Goal: Task Accomplishment & Management: Manage account settings

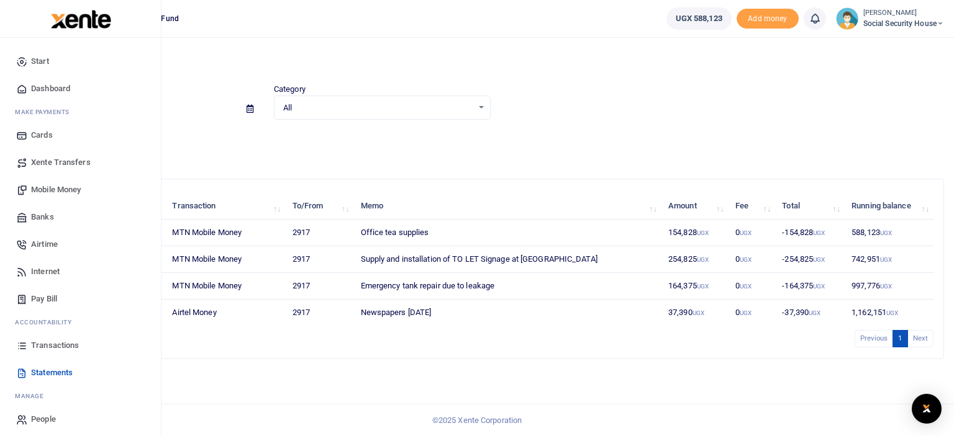
click at [50, 341] on span "Transactions" at bounding box center [55, 346] width 48 height 12
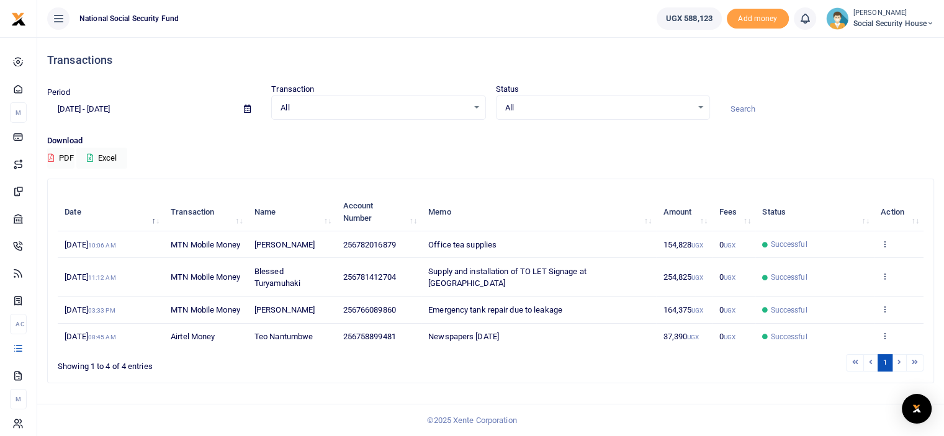
click at [898, 371] on li at bounding box center [900, 363] width 14 height 17
click at [900, 371] on li at bounding box center [900, 363] width 14 height 17
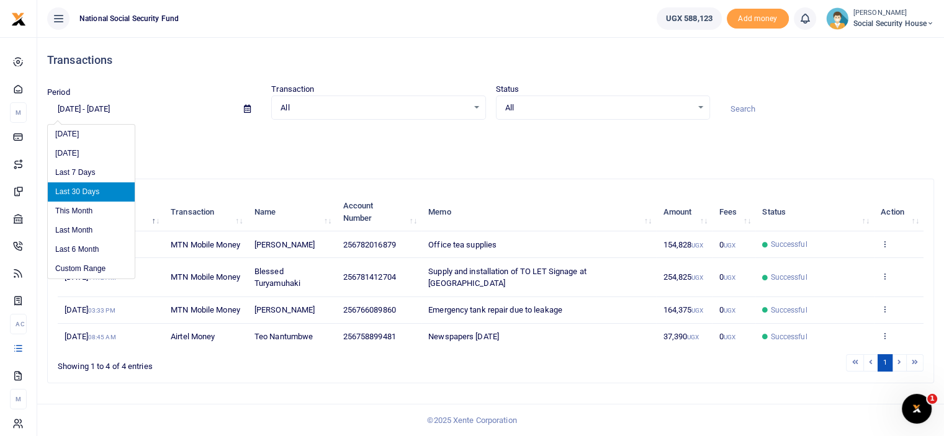
click at [127, 106] on input "[DATE] - [DATE]" at bounding box center [140, 109] width 187 height 21
click at [93, 268] on li "Custom Range" at bounding box center [91, 269] width 87 height 19
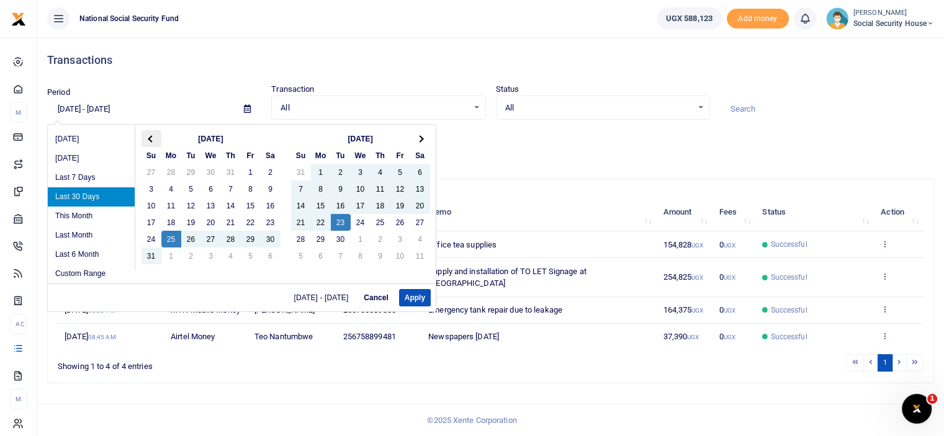
click at [152, 140] on th at bounding box center [152, 138] width 20 height 17
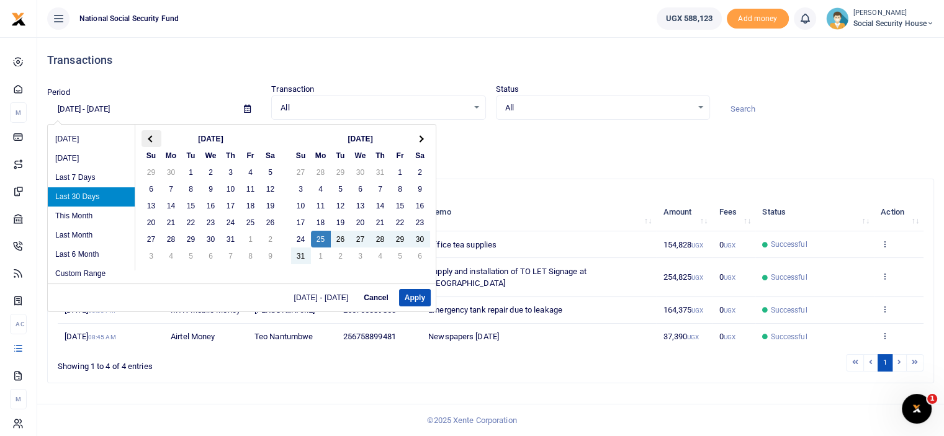
click at [147, 133] on th at bounding box center [152, 138] width 20 height 17
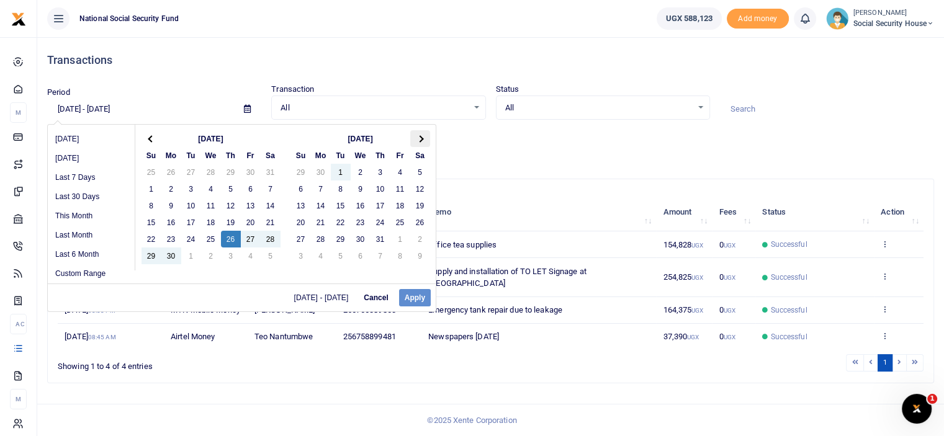
click at [419, 140] on span at bounding box center [420, 138] width 7 height 7
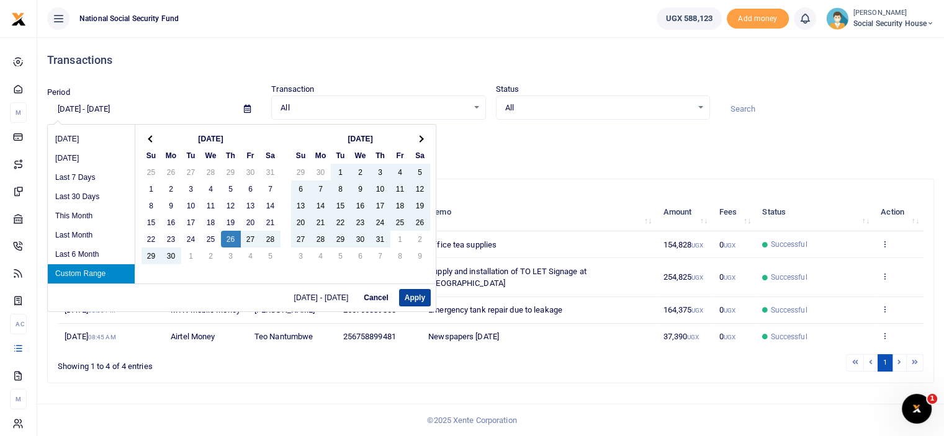
click at [412, 297] on button "Apply" at bounding box center [415, 297] width 32 height 17
type input "[DATE] - [DATE]"
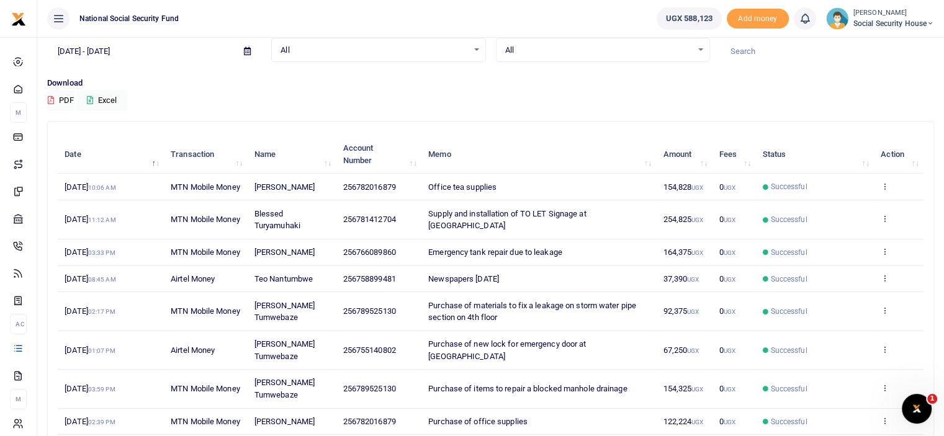
scroll to position [124, 0]
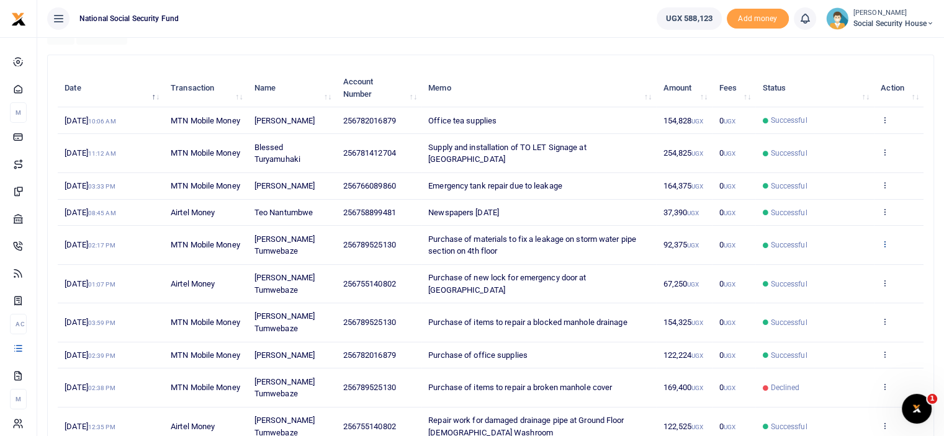
click at [885, 250] on link at bounding box center [885, 244] width 8 height 9
click at [855, 292] on link "View details" at bounding box center [840, 289] width 98 height 17
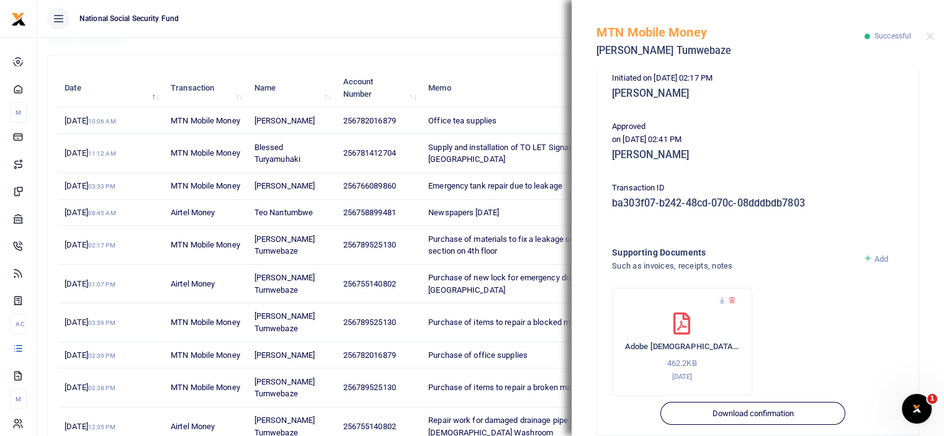
scroll to position [240, 0]
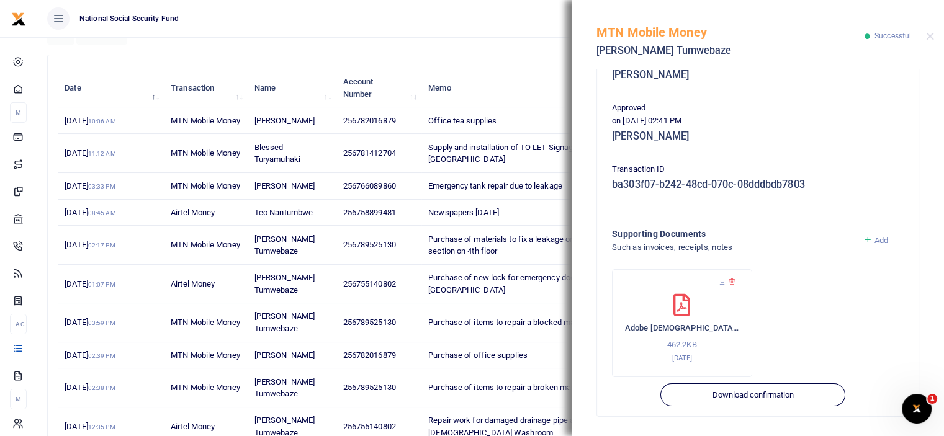
click at [678, 298] on icon at bounding box center [682, 305] width 17 height 22
click at [685, 307] on icon at bounding box center [682, 305] width 17 height 22
click at [695, 328] on h6 "Adobe Scan 21 Aug 2025" at bounding box center [682, 328] width 114 height 10
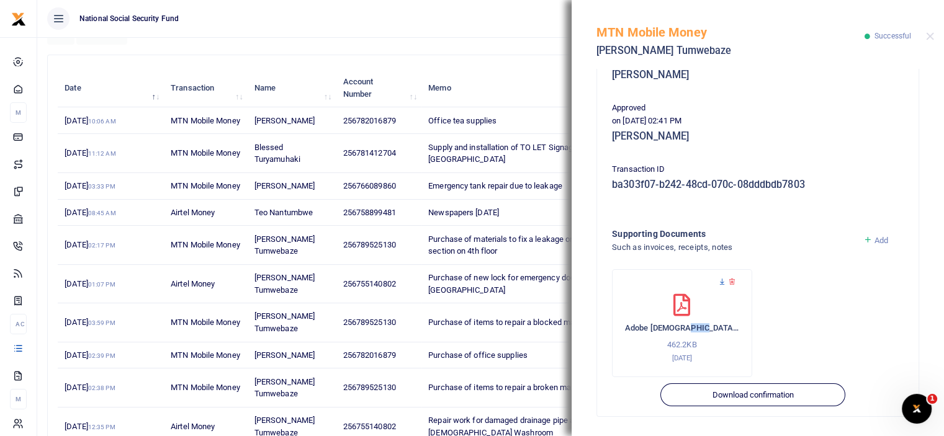
click at [721, 283] on icon at bounding box center [722, 282] width 8 height 8
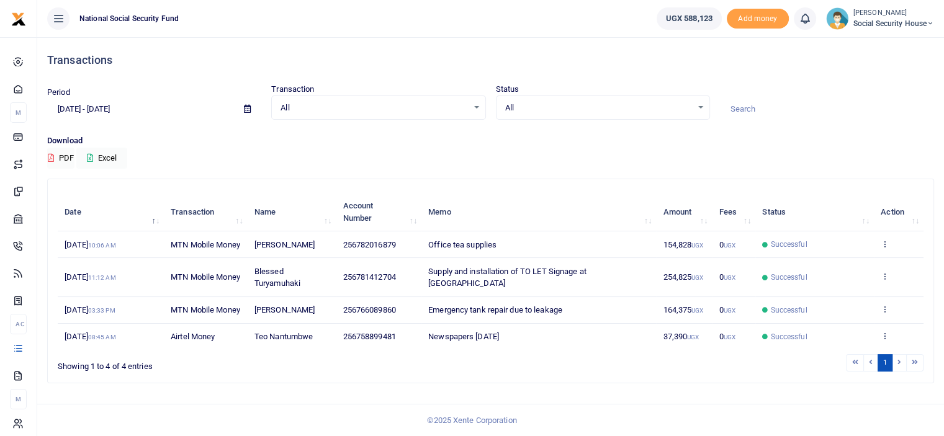
scroll to position [22, 0]
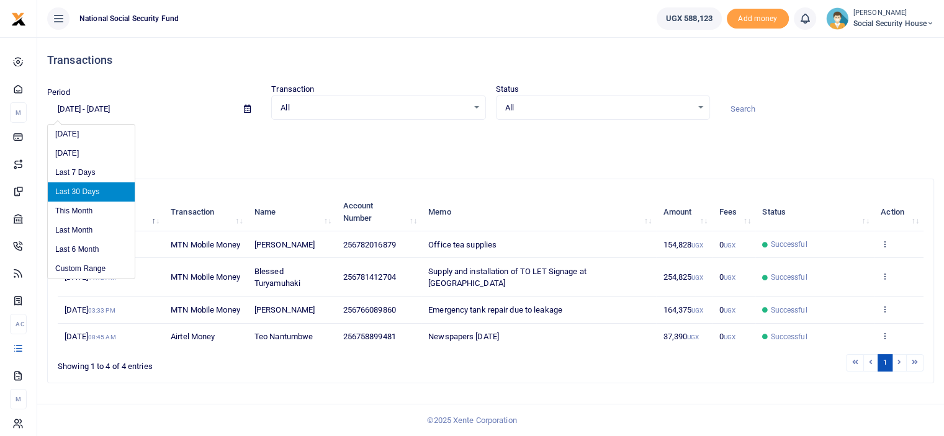
click at [150, 99] on input "[DATE] - [DATE]" at bounding box center [140, 109] width 187 height 21
click at [87, 260] on li "Custom Range" at bounding box center [91, 269] width 87 height 19
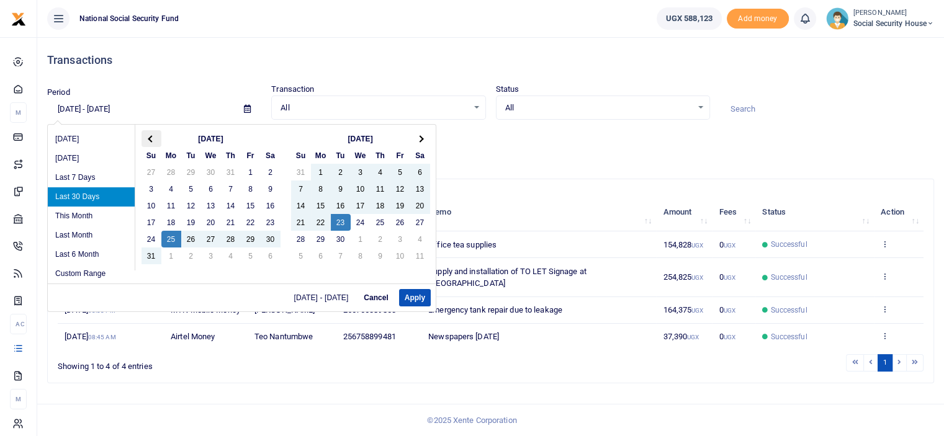
click at [149, 135] on span at bounding box center [151, 138] width 7 height 7
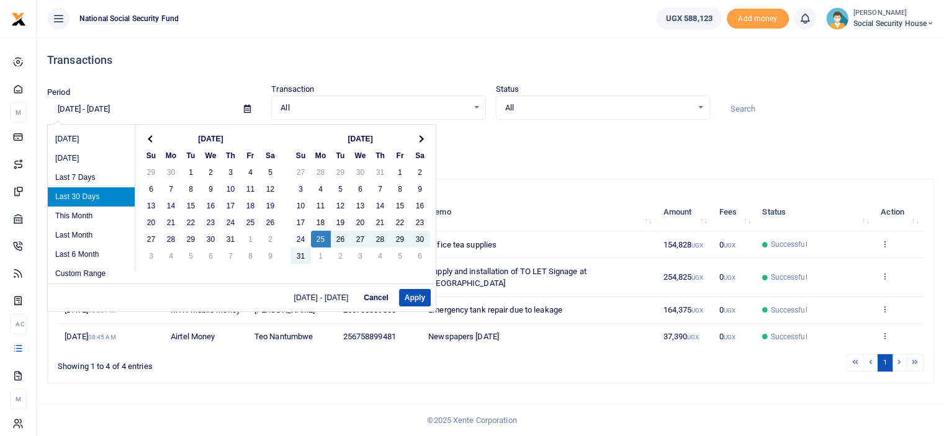
click at [149, 135] on span at bounding box center [151, 138] width 7 height 7
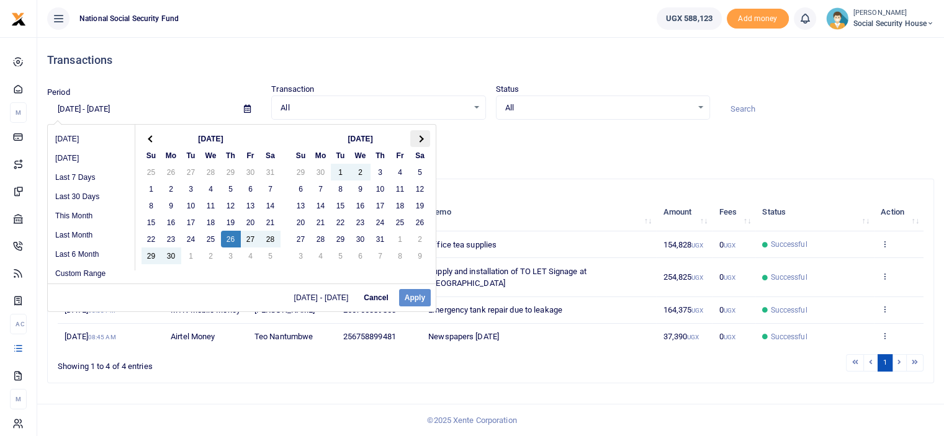
click at [418, 130] on th at bounding box center [420, 138] width 20 height 17
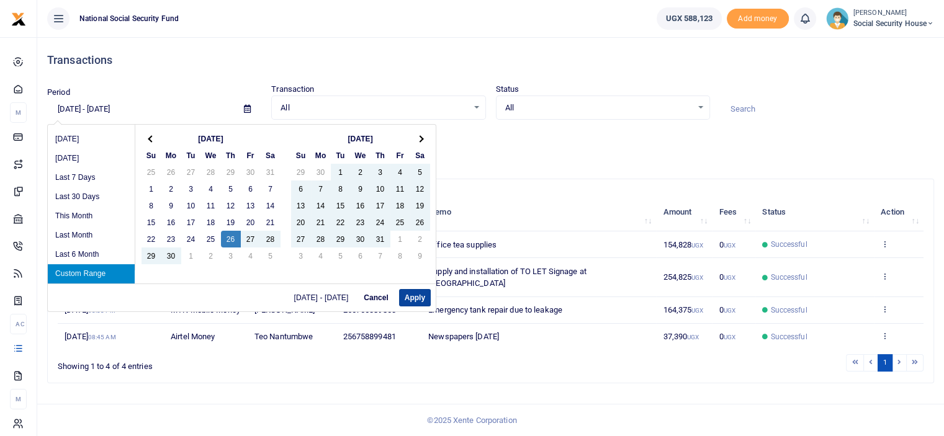
click at [410, 289] on button "Apply" at bounding box center [415, 297] width 32 height 17
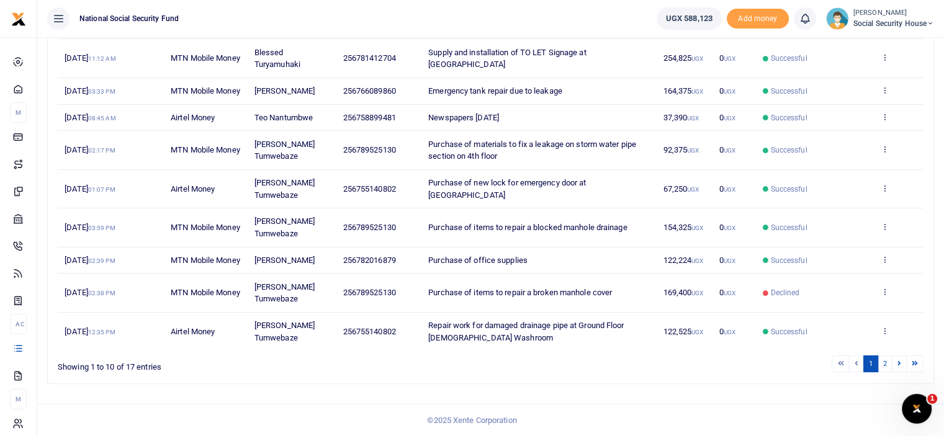
scroll to position [253, 0]
click at [884, 369] on link "2" at bounding box center [885, 364] width 15 height 17
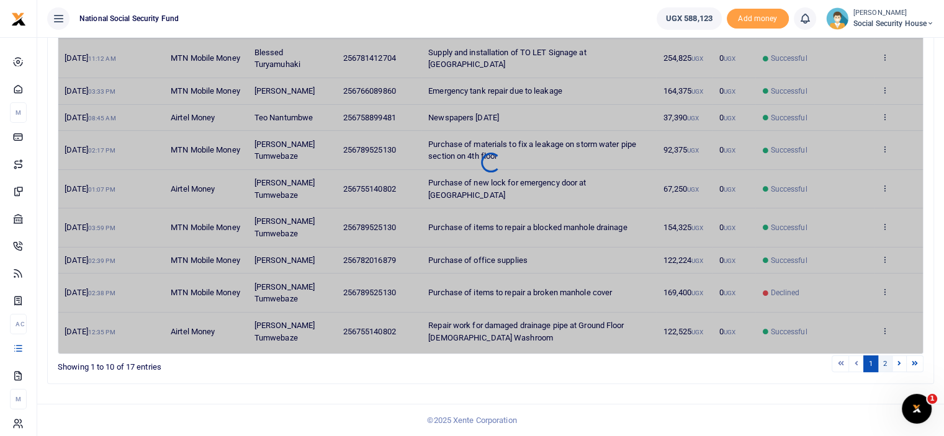
scroll to position [186, 0]
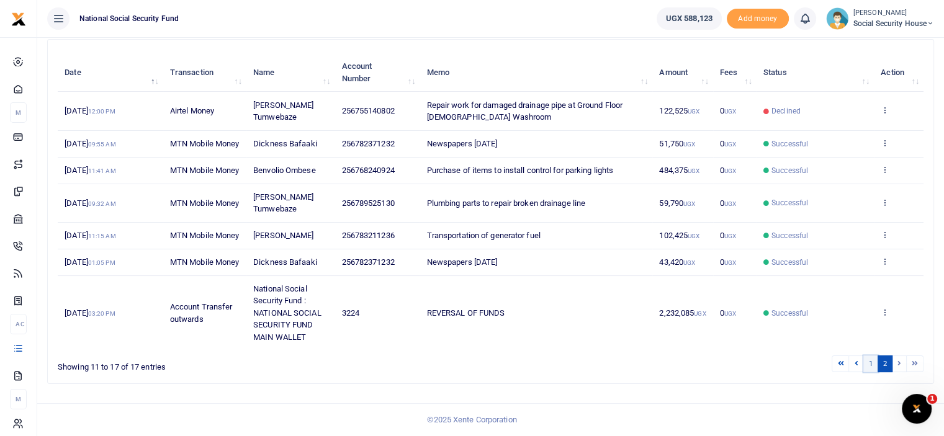
click at [872, 369] on link "1" at bounding box center [871, 364] width 15 height 17
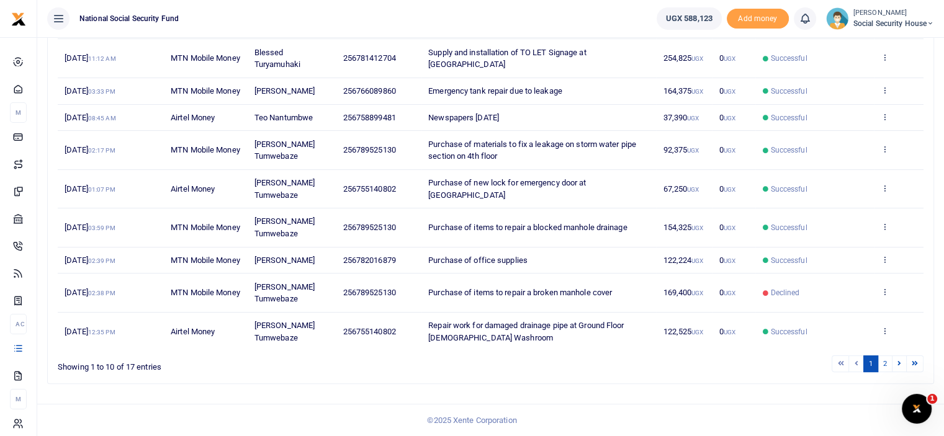
scroll to position [253, 0]
click at [887, 332] on icon at bounding box center [885, 331] width 8 height 9
click at [852, 284] on link "View details" at bounding box center [840, 283] width 98 height 17
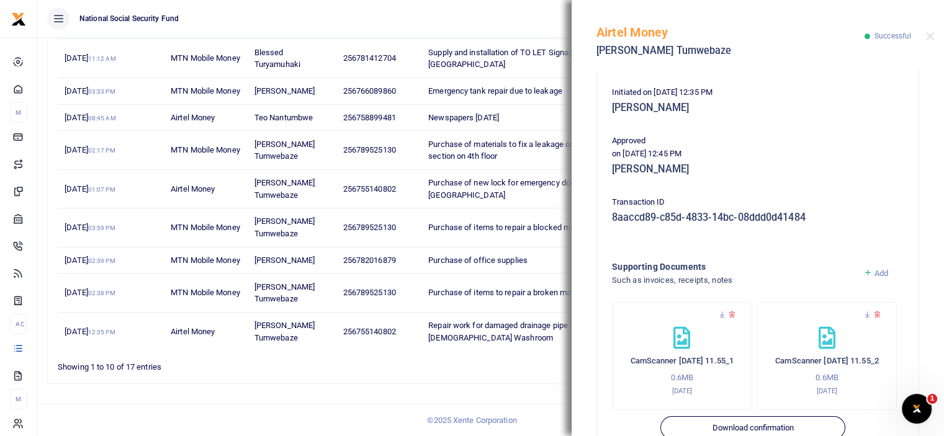
scroll to position [240, 0]
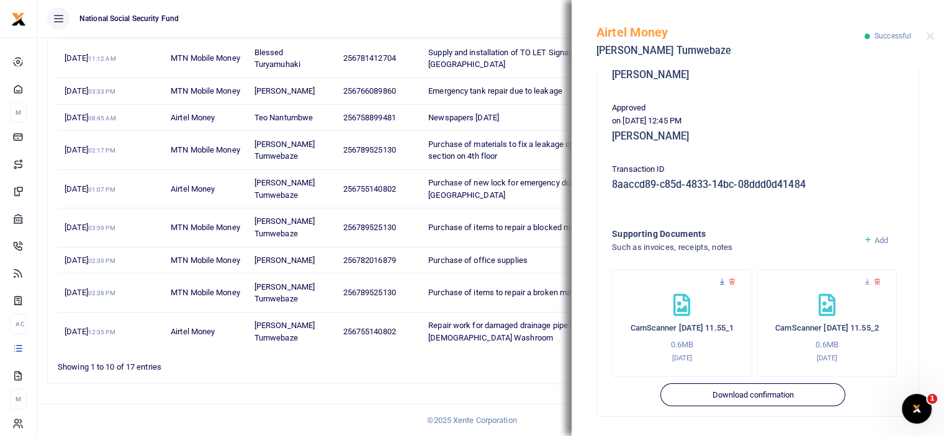
click at [720, 284] on icon at bounding box center [722, 282] width 8 height 8
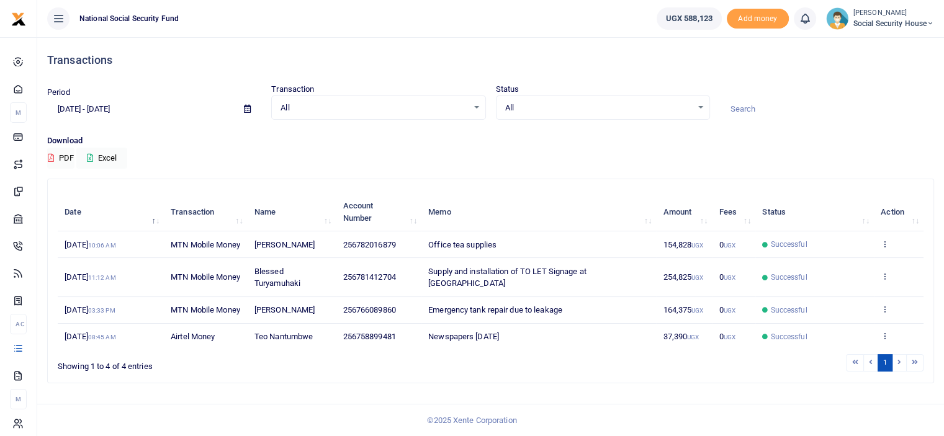
click at [150, 106] on input "[DATE] - [DATE]" at bounding box center [140, 109] width 187 height 21
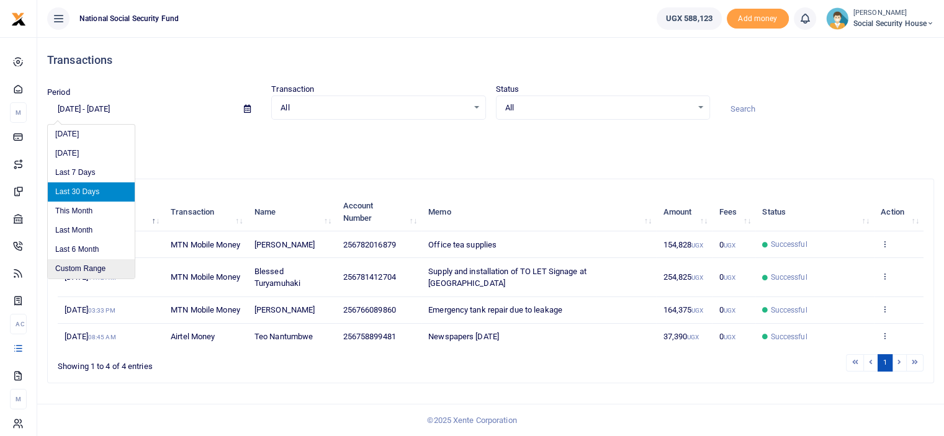
click at [71, 268] on li "Custom Range" at bounding box center [91, 269] width 87 height 19
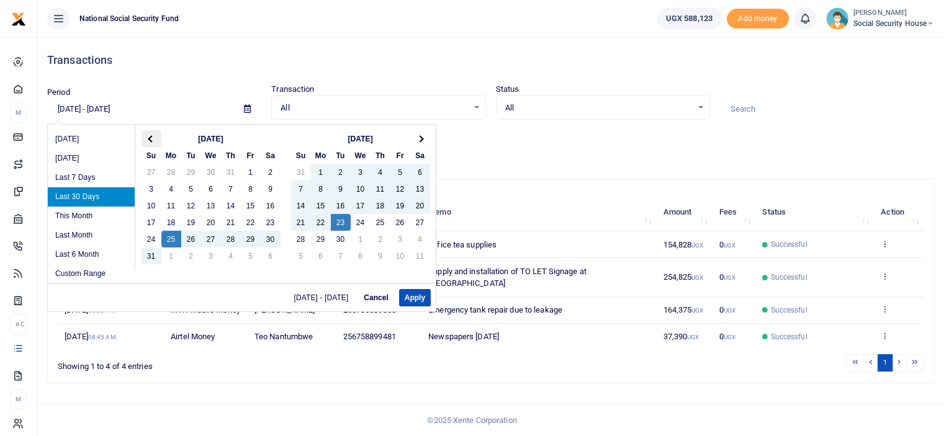
click at [146, 142] on th at bounding box center [152, 138] width 20 height 17
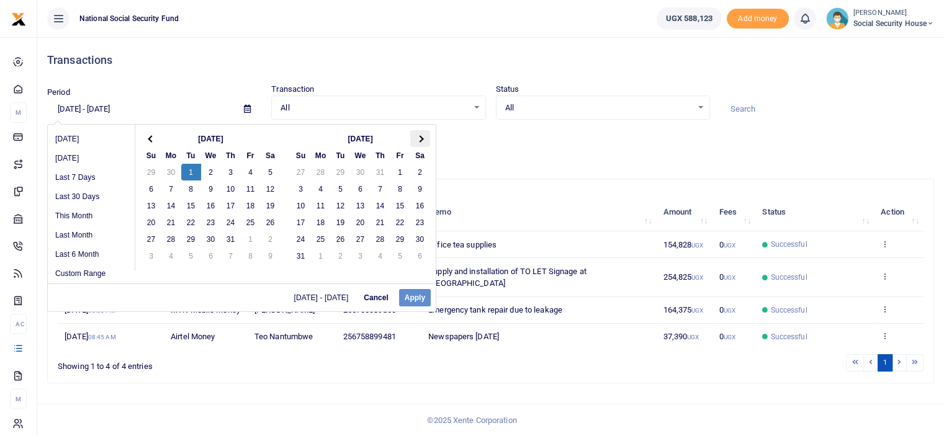
click at [422, 138] on th at bounding box center [420, 138] width 20 height 17
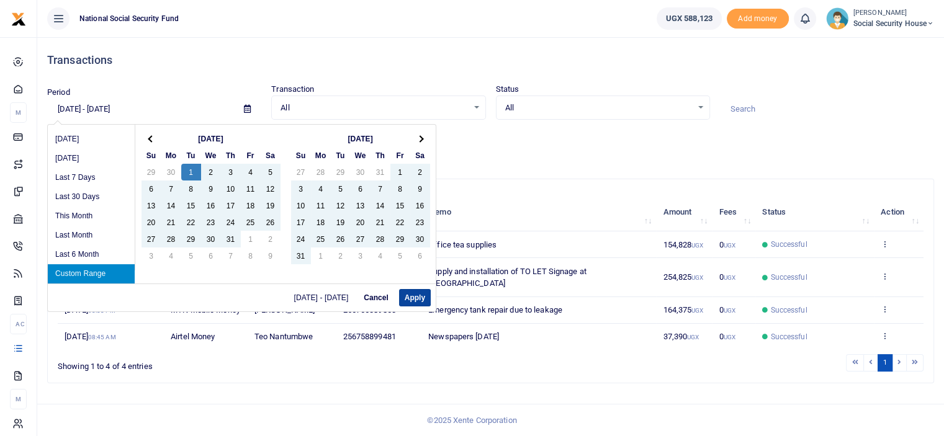
click at [405, 297] on button "Apply" at bounding box center [415, 297] width 32 height 17
type input "07/01/2025 - 09/25/2025"
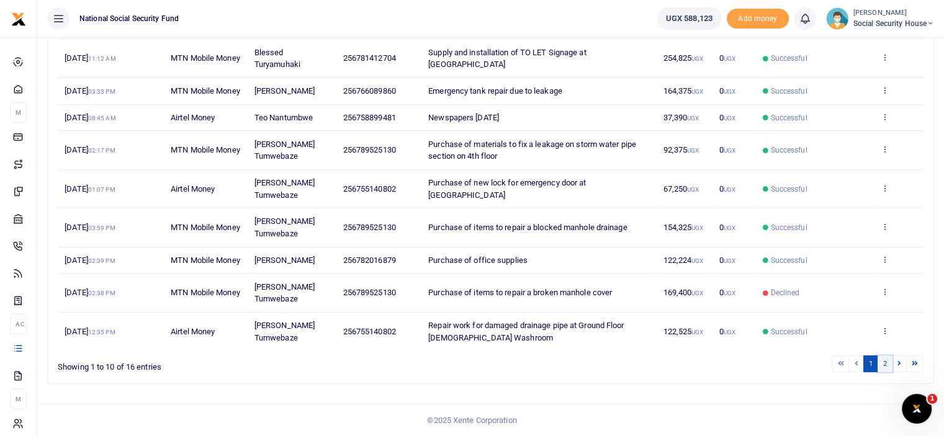
click at [884, 366] on link "2" at bounding box center [885, 364] width 15 height 17
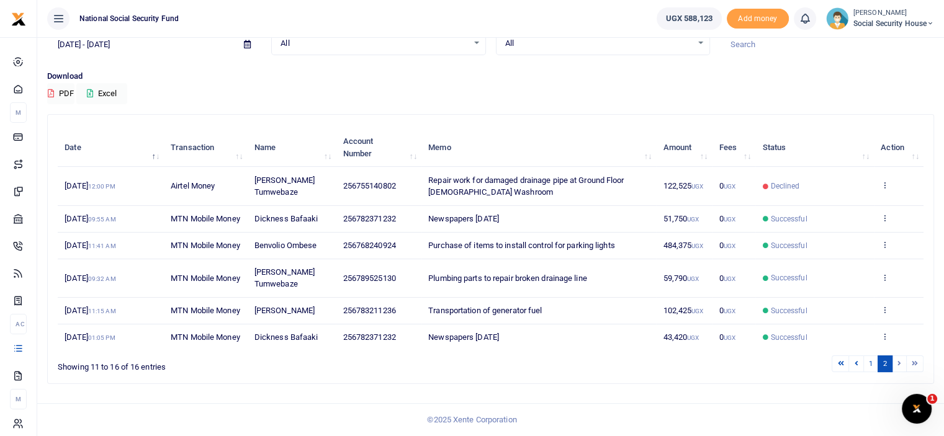
scroll to position [111, 0]
click at [869, 360] on link "1" at bounding box center [871, 364] width 15 height 17
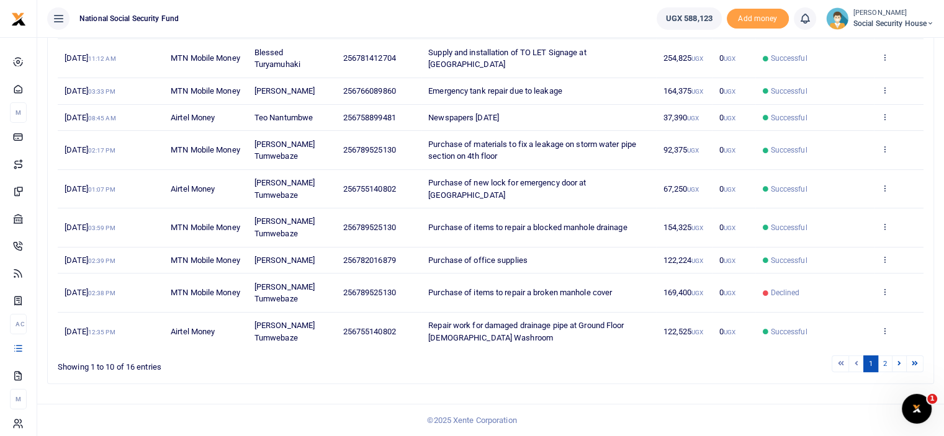
scroll to position [253, 0]
click at [887, 366] on link "2" at bounding box center [885, 364] width 15 height 17
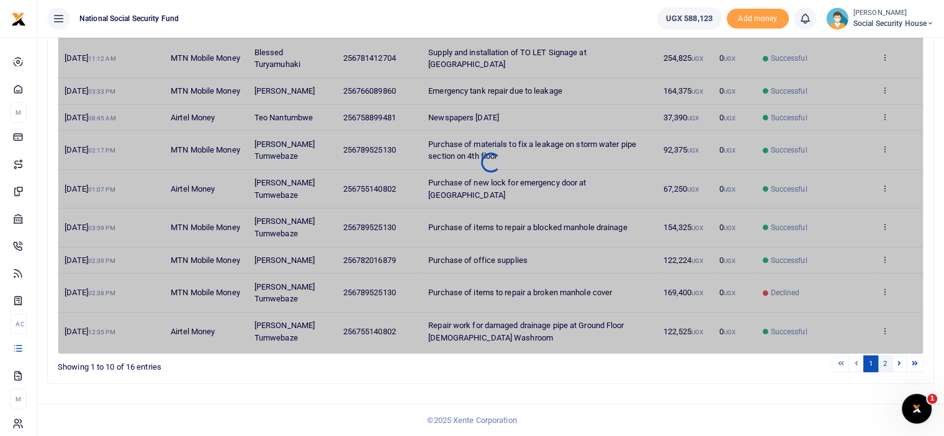
scroll to position [111, 0]
